Goal: Task Accomplishment & Management: Use online tool/utility

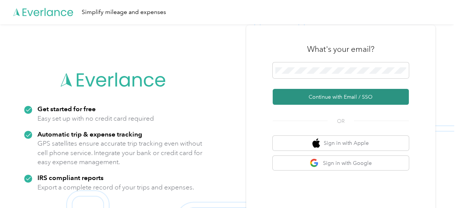
click at [292, 90] on button "Continue with Email / SSO" at bounding box center [340, 97] width 136 height 16
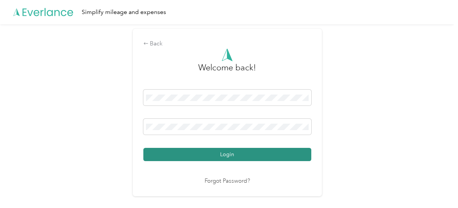
click at [231, 151] on button "Login" at bounding box center [227, 154] width 168 height 13
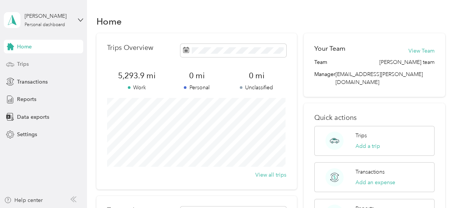
click at [14, 61] on icon at bounding box center [10, 64] width 8 height 8
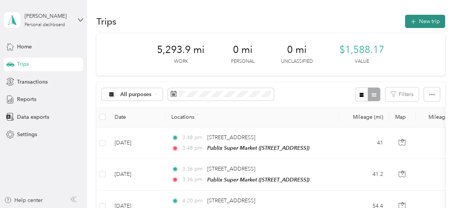
click at [427, 19] on button "New trip" at bounding box center [425, 21] width 40 height 13
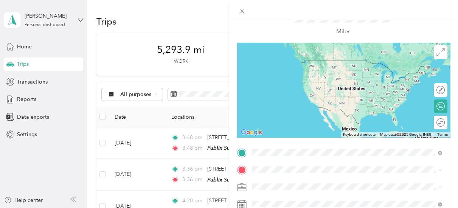
click at [300, 63] on span "[STREET_ADDRESS][US_STATE]" at bounding box center [304, 60] width 76 height 7
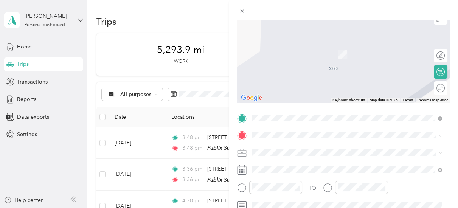
click at [314, 83] on span "[STREET_ADDRESS]" at bounding box center [290, 84] width 48 height 6
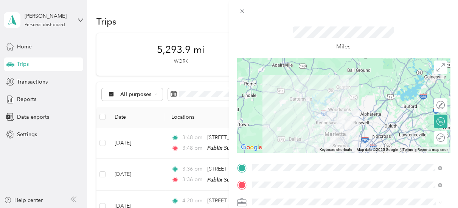
scroll to position [34, 0]
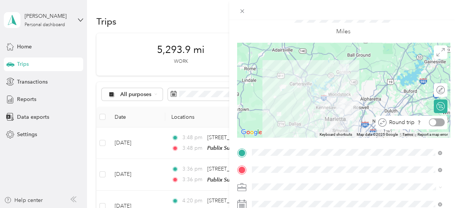
click at [436, 121] on div at bounding box center [436, 122] width 16 height 8
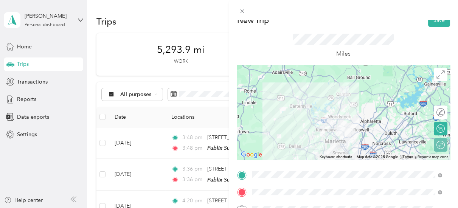
scroll to position [0, 0]
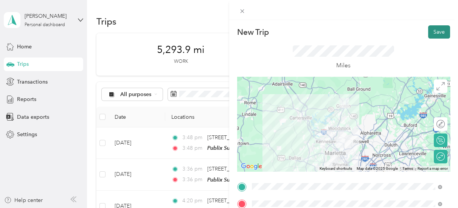
click at [432, 30] on button "Save" at bounding box center [439, 31] width 22 height 13
